Goal: Task Accomplishment & Management: Manage account settings

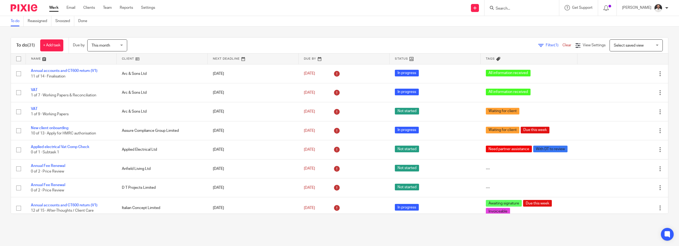
click at [543, 8] on input "Search" at bounding box center [519, 8] width 48 height 5
click at [533, 6] on form at bounding box center [523, 8] width 57 height 7
click at [512, 11] on input "Search" at bounding box center [519, 8] width 48 height 5
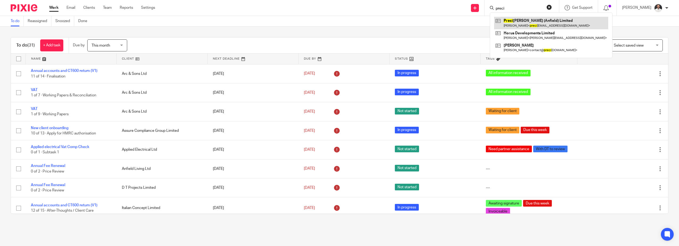
type input "preci"
click at [537, 18] on div "Preci sion Joinery (Anfield) Limited Paul Moore < preci sionjoineryltd@gmail.co…" at bounding box center [551, 36] width 123 height 46
drag, startPoint x: 537, startPoint y: 18, endPoint x: 530, endPoint y: 23, distance: 7.6
click at [530, 23] on link at bounding box center [551, 23] width 114 height 12
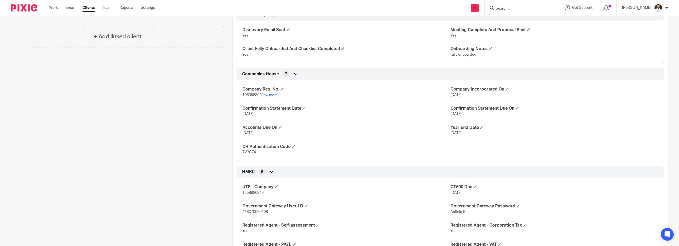
scroll to position [266, 0]
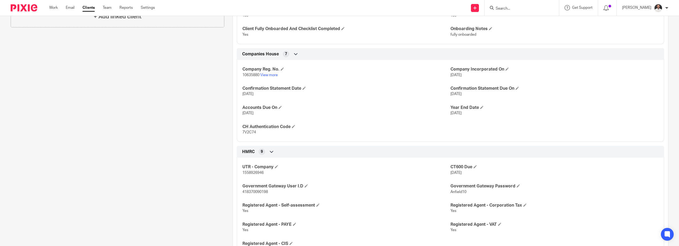
click at [249, 133] on span "7V2C74" at bounding box center [249, 132] width 14 height 4
copy span "7V2C74"
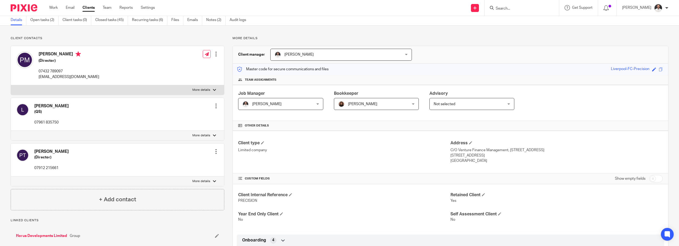
scroll to position [0, 0]
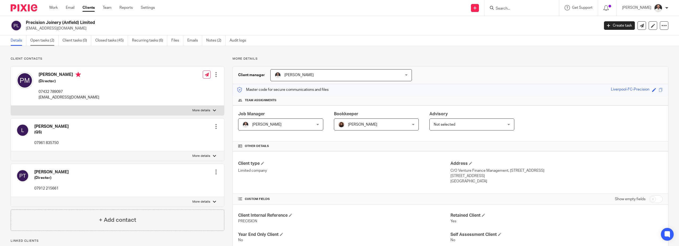
click at [42, 41] on link "Open tasks (2)" at bounding box center [44, 40] width 28 height 10
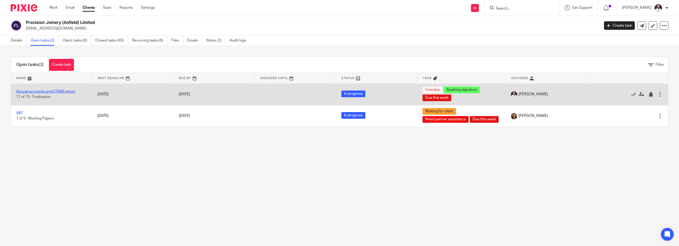
click at [64, 92] on link "Annual accounts and CT600 return" at bounding box center [45, 92] width 59 height 4
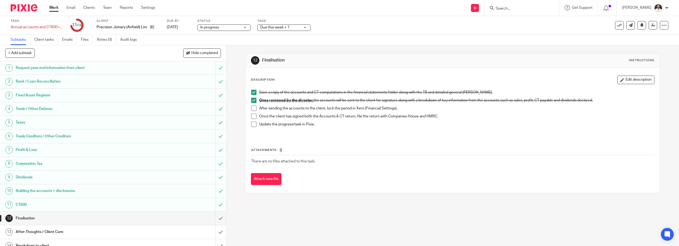
click at [252, 109] on span at bounding box center [253, 108] width 5 height 5
click at [253, 117] on span at bounding box center [253, 116] width 5 height 5
click at [254, 123] on span at bounding box center [253, 124] width 5 height 5
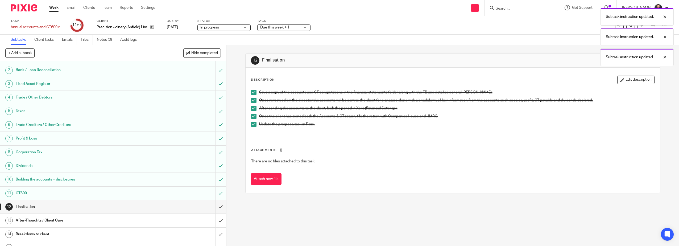
scroll to position [20, 0]
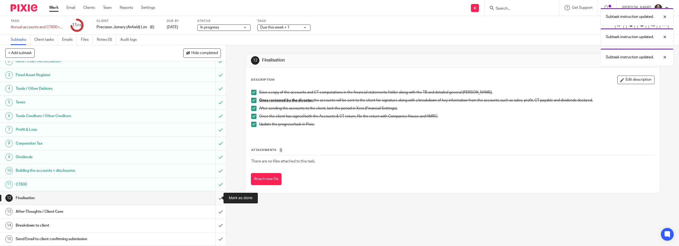
click at [216, 196] on input "submit" at bounding box center [113, 197] width 226 height 13
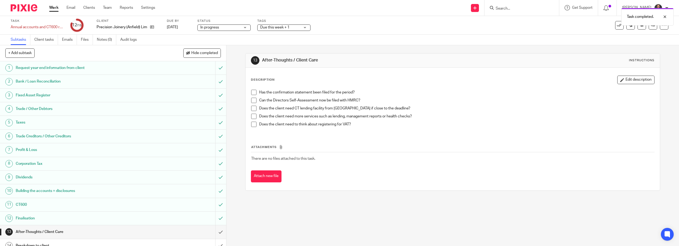
click at [253, 93] on span at bounding box center [253, 92] width 5 height 5
click at [253, 100] on span at bounding box center [253, 100] width 5 height 5
click at [251, 108] on span at bounding box center [253, 108] width 5 height 5
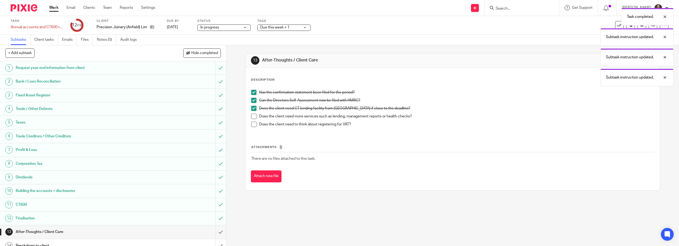
click at [251, 114] on span at bounding box center [253, 116] width 5 height 5
click at [253, 123] on span at bounding box center [253, 124] width 5 height 5
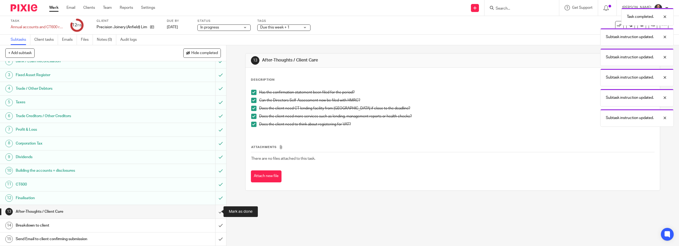
click at [216, 213] on input "submit" at bounding box center [113, 211] width 226 height 13
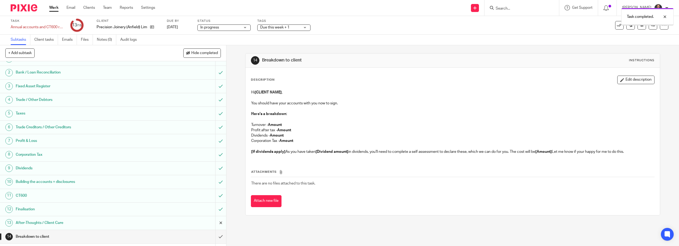
scroll to position [20, 0]
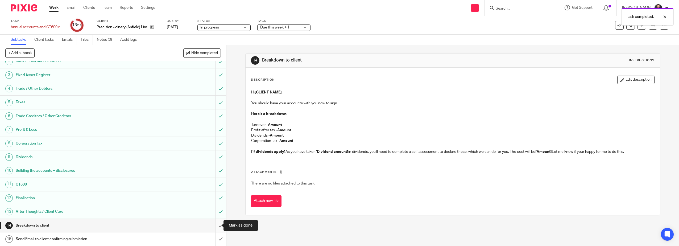
click at [216, 227] on input "submit" at bounding box center [113, 225] width 226 height 13
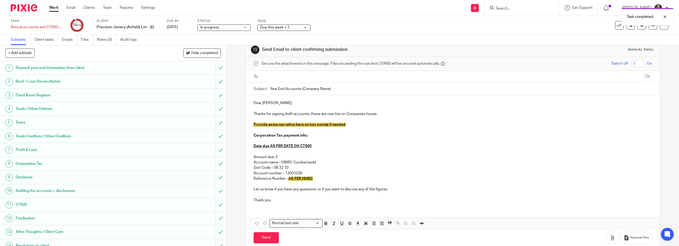
scroll to position [19, 0]
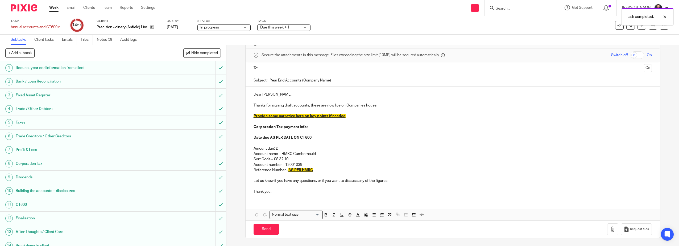
click at [270, 87] on div "Dear [PERSON_NAME], Thanks for signing draft accounts, these are now live on Co…" at bounding box center [453, 142] width 415 height 112
click at [277, 66] on input "text" at bounding box center [452, 68] width 378 height 6
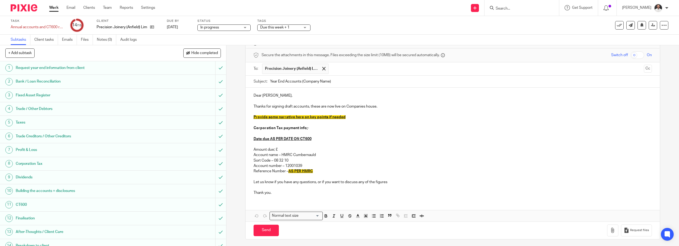
drag, startPoint x: 335, startPoint y: 84, endPoint x: 302, endPoint y: 83, distance: 33.0
click at [302, 83] on input "Year End Accounts (Company Name)" at bounding box center [461, 82] width 382 height 12
type input "Year End Accounts (Precision Joinery (Anfield) LTD)"
click at [256, 94] on p "Dear [PERSON_NAME]," at bounding box center [453, 95] width 399 height 5
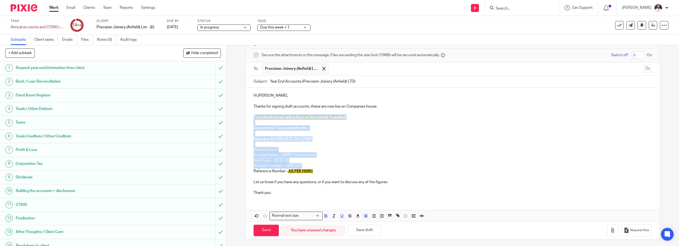
drag, startPoint x: 320, startPoint y: 168, endPoint x: 243, endPoint y: 119, distance: 91.3
click at [243, 119] on div "15 Send Email to client confirming submission Manual email Secure the attachmen…" at bounding box center [452, 145] width 453 height 201
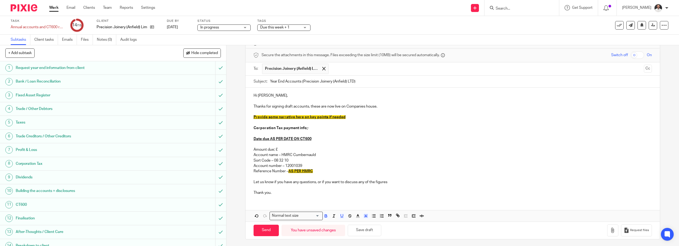
scroll to position [0, 0]
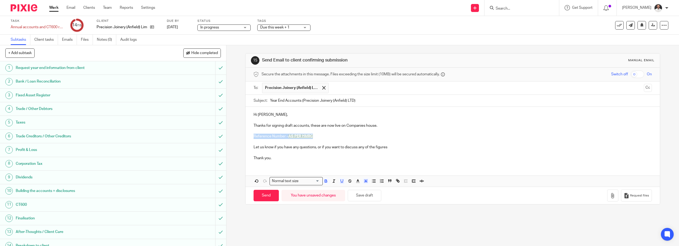
drag, startPoint x: 286, startPoint y: 136, endPoint x: 234, endPoint y: 137, distance: 51.4
click at [234, 137] on div "15 Send Email to client confirming submission Manual email Secure the attachmen…" at bounding box center [452, 145] width 453 height 201
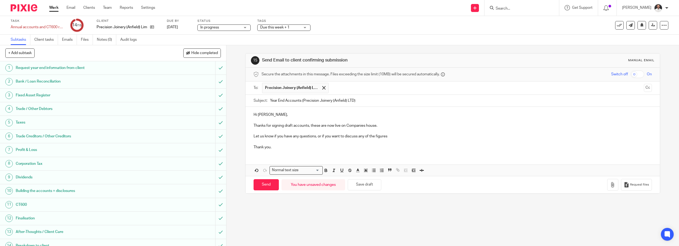
click at [385, 125] on p "Thanks for signing draft accounts, these are now live on Companies house." at bounding box center [453, 125] width 399 height 5
click at [254, 137] on p "Let us know if you have any questions, or if you want to discuss any of the fig…" at bounding box center [453, 136] width 399 height 5
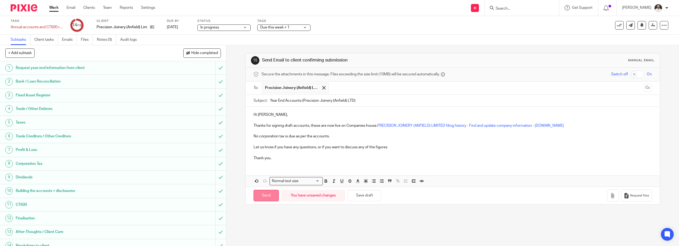
click at [264, 198] on input "Send" at bounding box center [266, 195] width 25 height 11
type input "Sent"
click at [538, 32] on div "Task Annual accounts and CT600 return Save Annual accounts and CT600 return 14 …" at bounding box center [339, 25] width 679 height 19
click at [614, 25] on div "Message sent." at bounding box center [507, 15] width 334 height 20
click at [618, 26] on button at bounding box center [619, 25] width 9 height 9
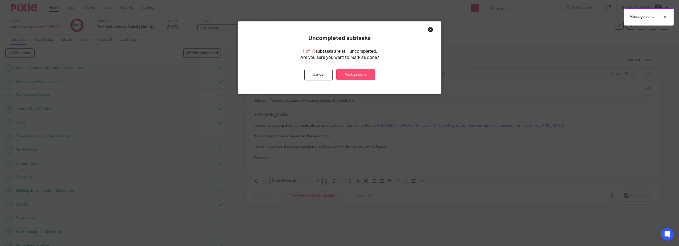
click at [368, 75] on link "Mark as done" at bounding box center [355, 74] width 39 height 11
